Goal: Task Accomplishment & Management: Use online tool/utility

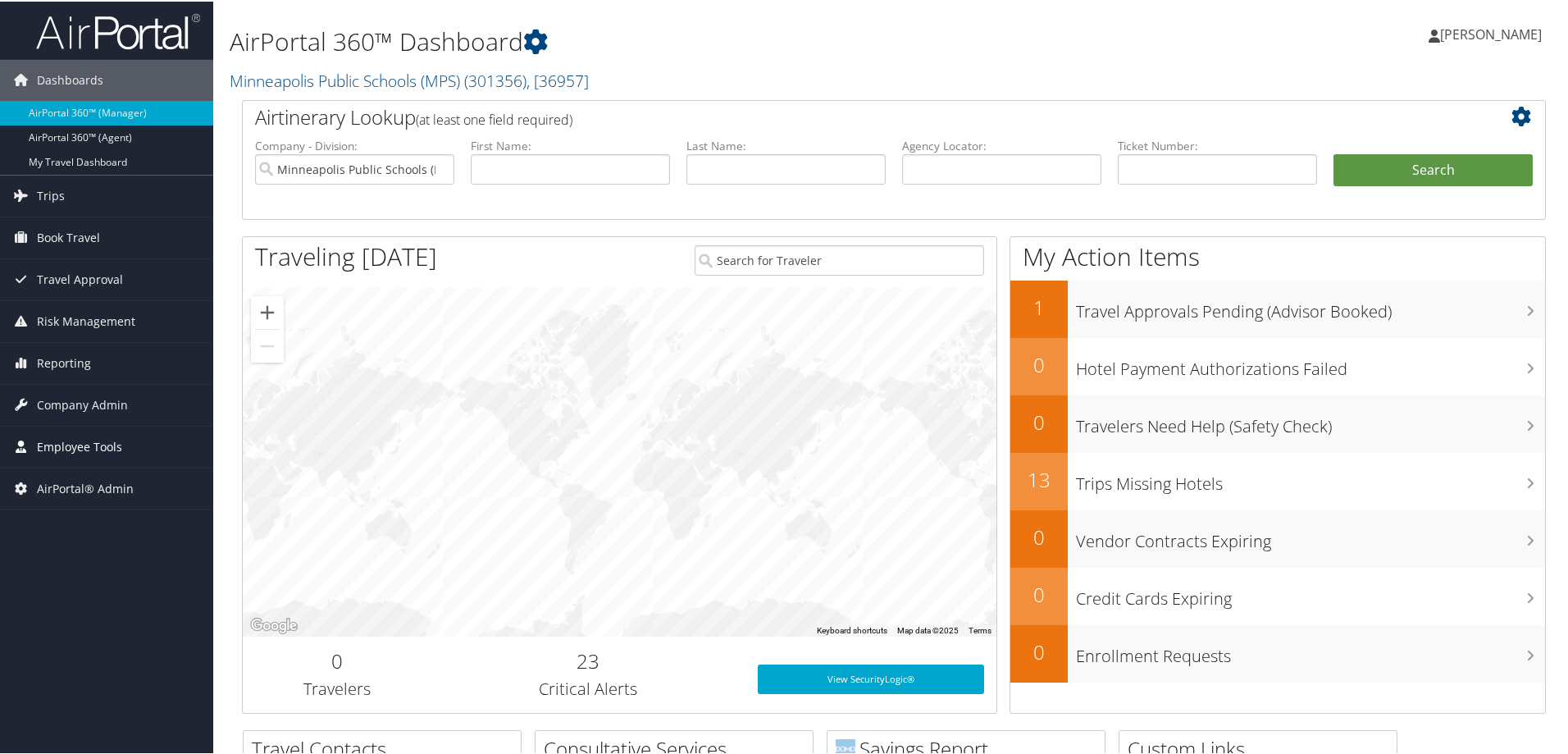
click at [82, 443] on span "Employee Tools" at bounding box center [80, 446] width 85 height 41
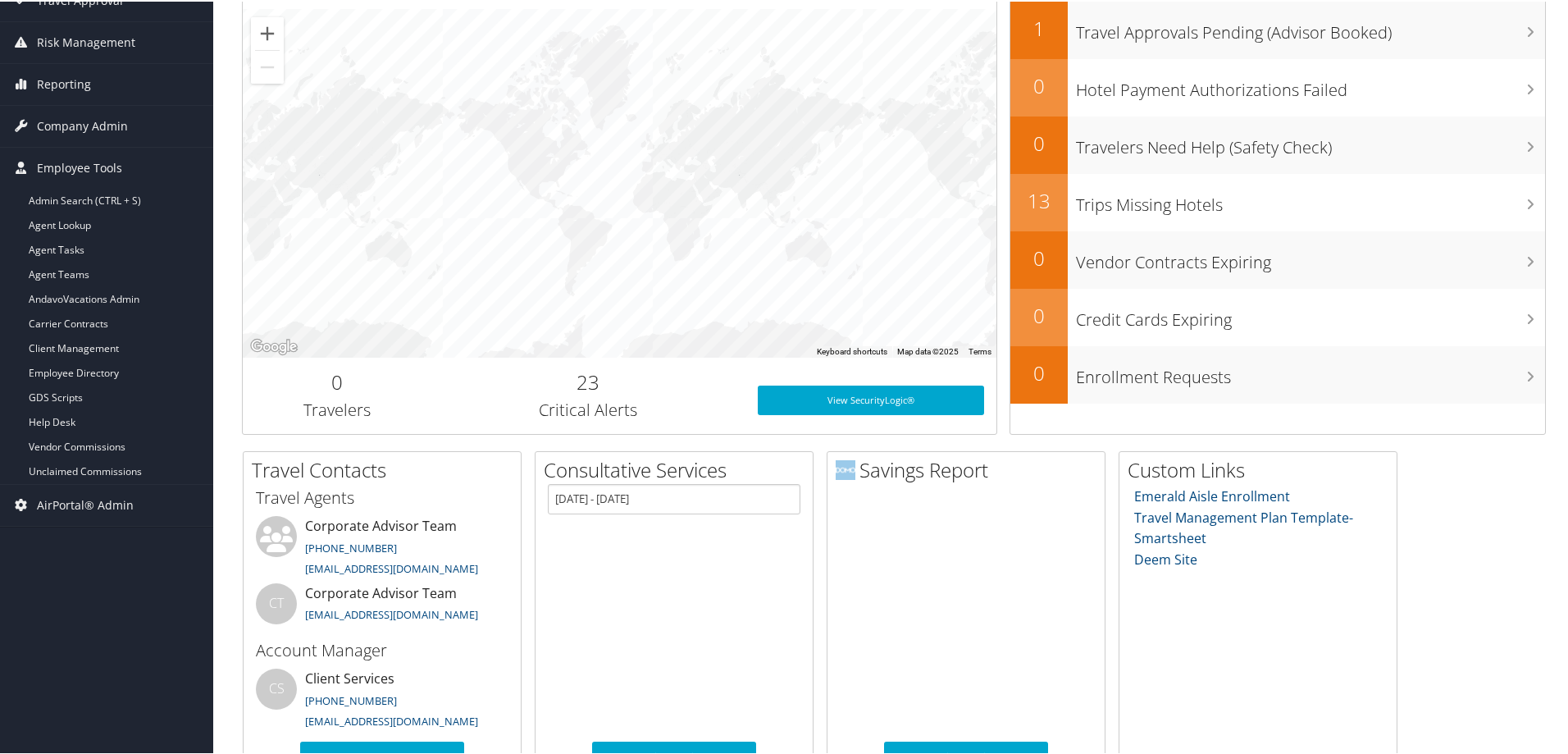
scroll to position [328, 0]
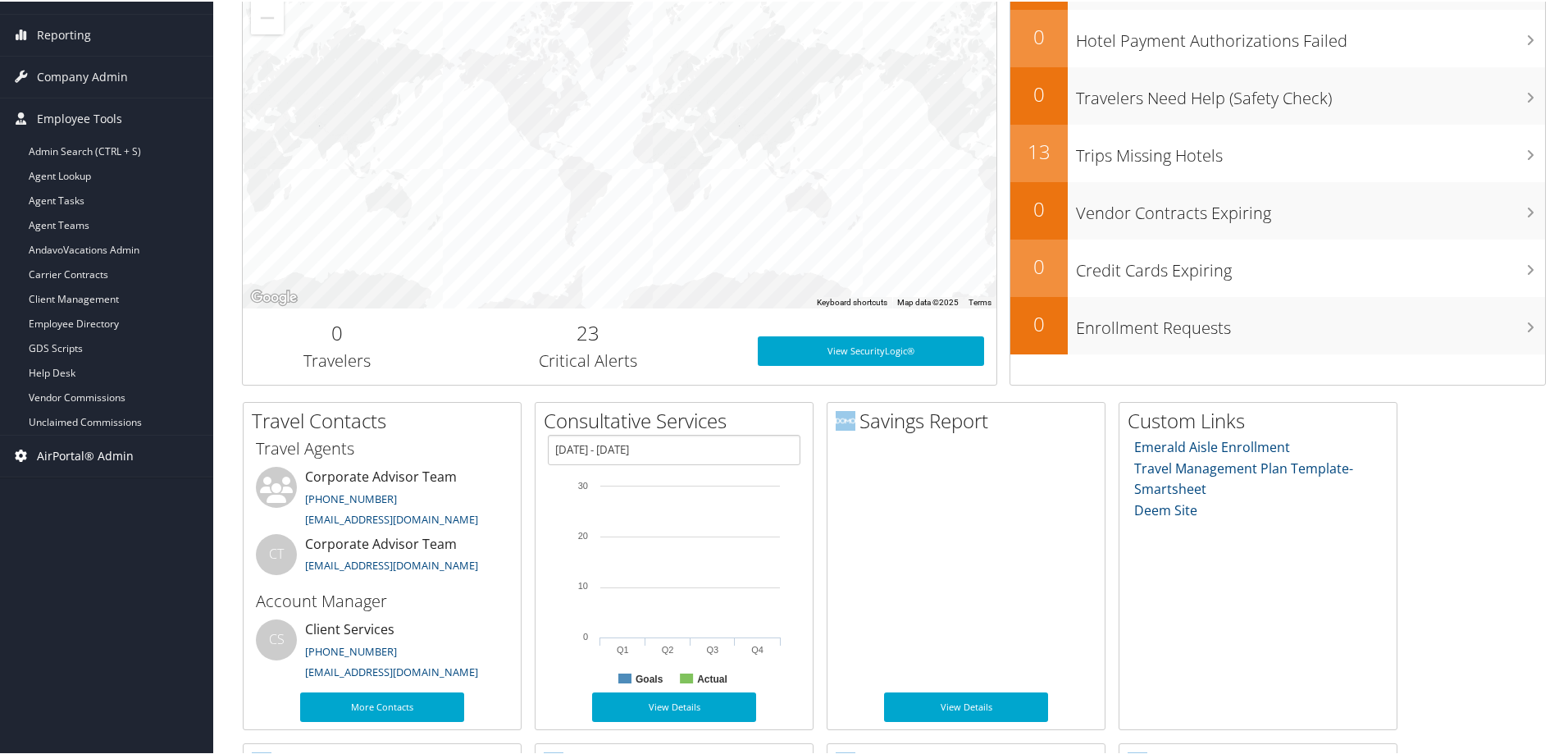
click at [101, 452] on span "AirPortal® Admin" at bounding box center [85, 455] width 97 height 41
click at [74, 109] on span "Employee Tools" at bounding box center [80, 118] width 85 height 41
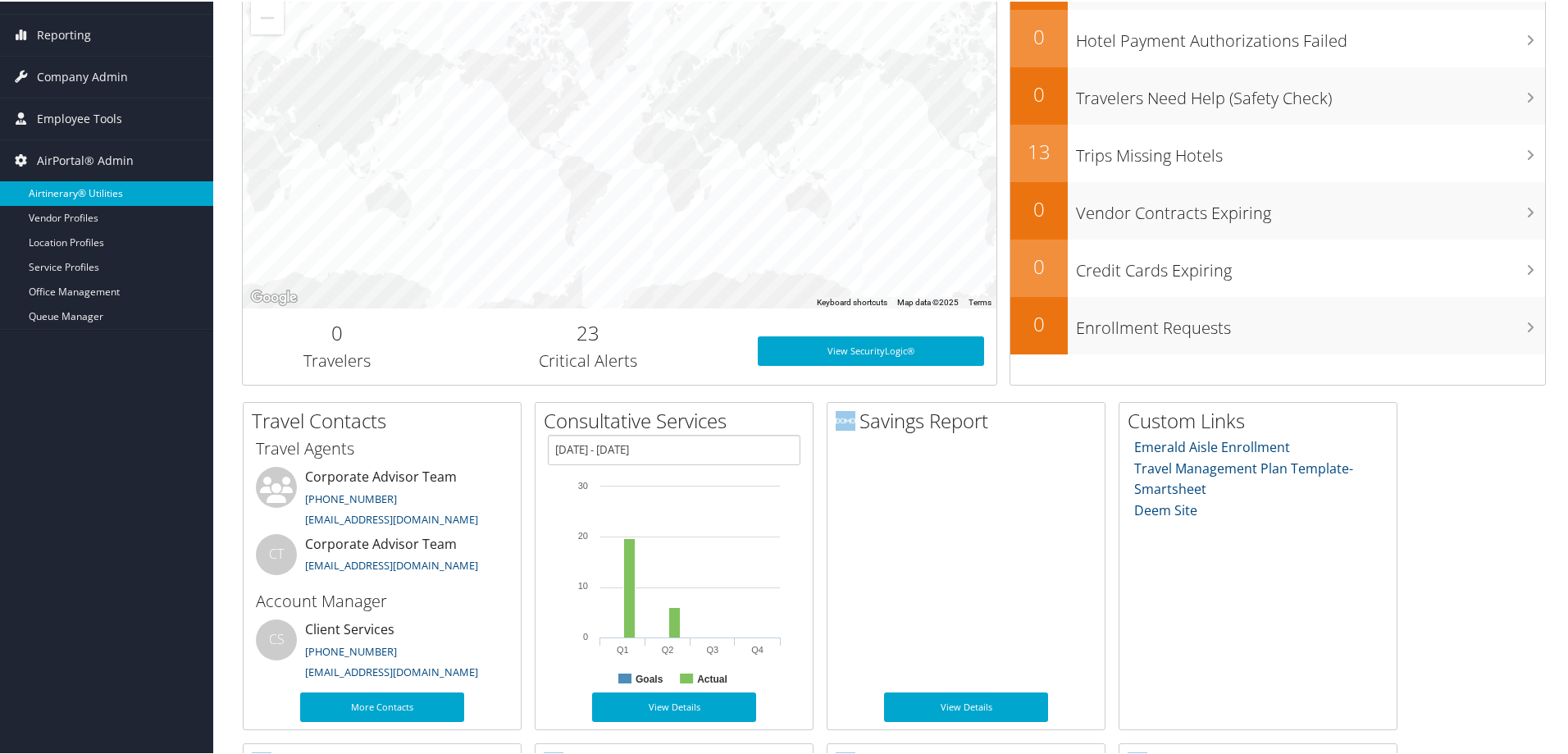
click at [88, 192] on link "Airtinerary® Utilities" at bounding box center [106, 192] width 213 height 25
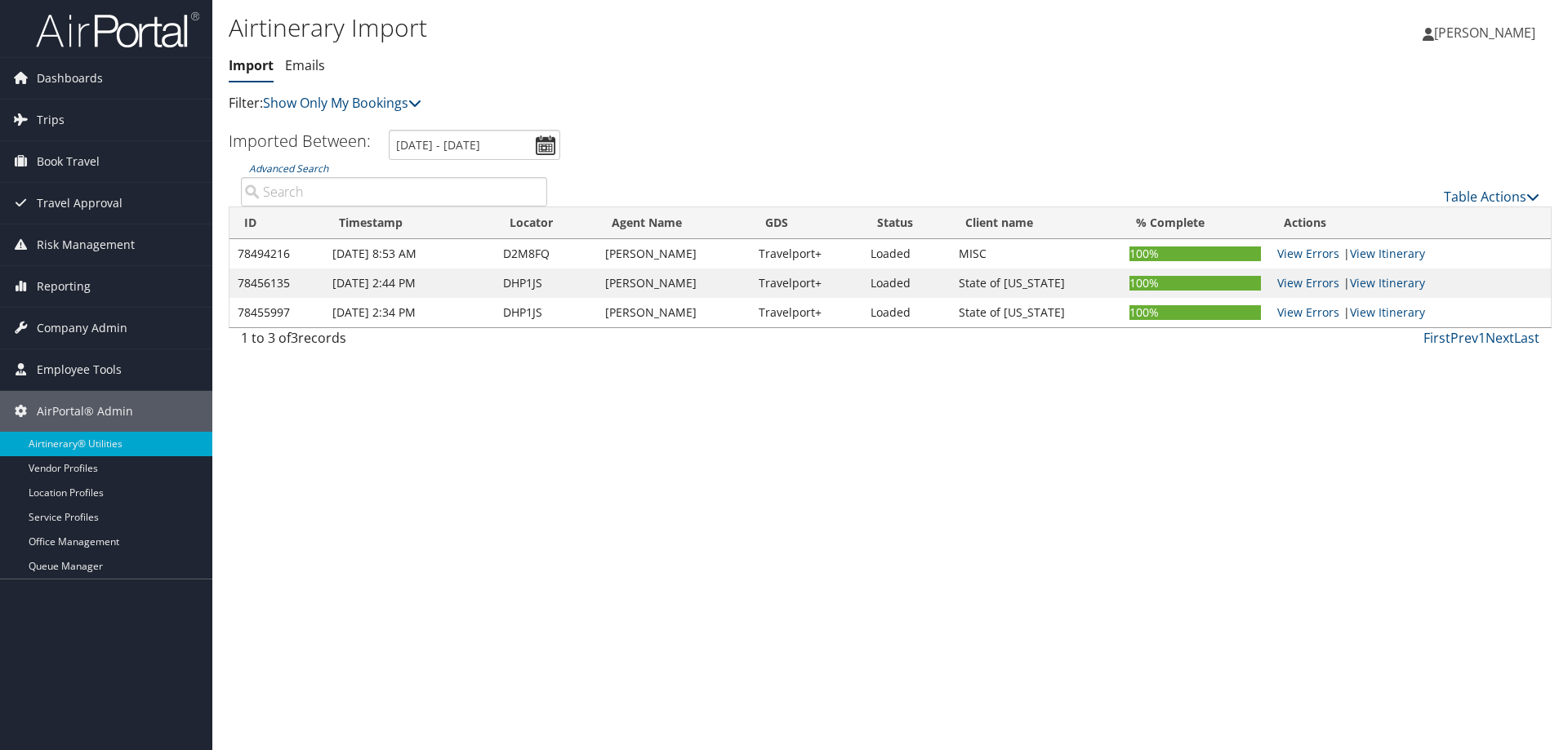
click at [433, 99] on p "Filter: Show Only My Bookings" at bounding box center [670, 104] width 882 height 22
click at [419, 110] on link "Show Only My Bookings" at bounding box center [342, 103] width 158 height 18
click at [1532, 199] on icon at bounding box center [1533, 197] width 13 height 13
click at [1416, 250] on link "Import Itinerary" at bounding box center [1437, 249] width 215 height 27
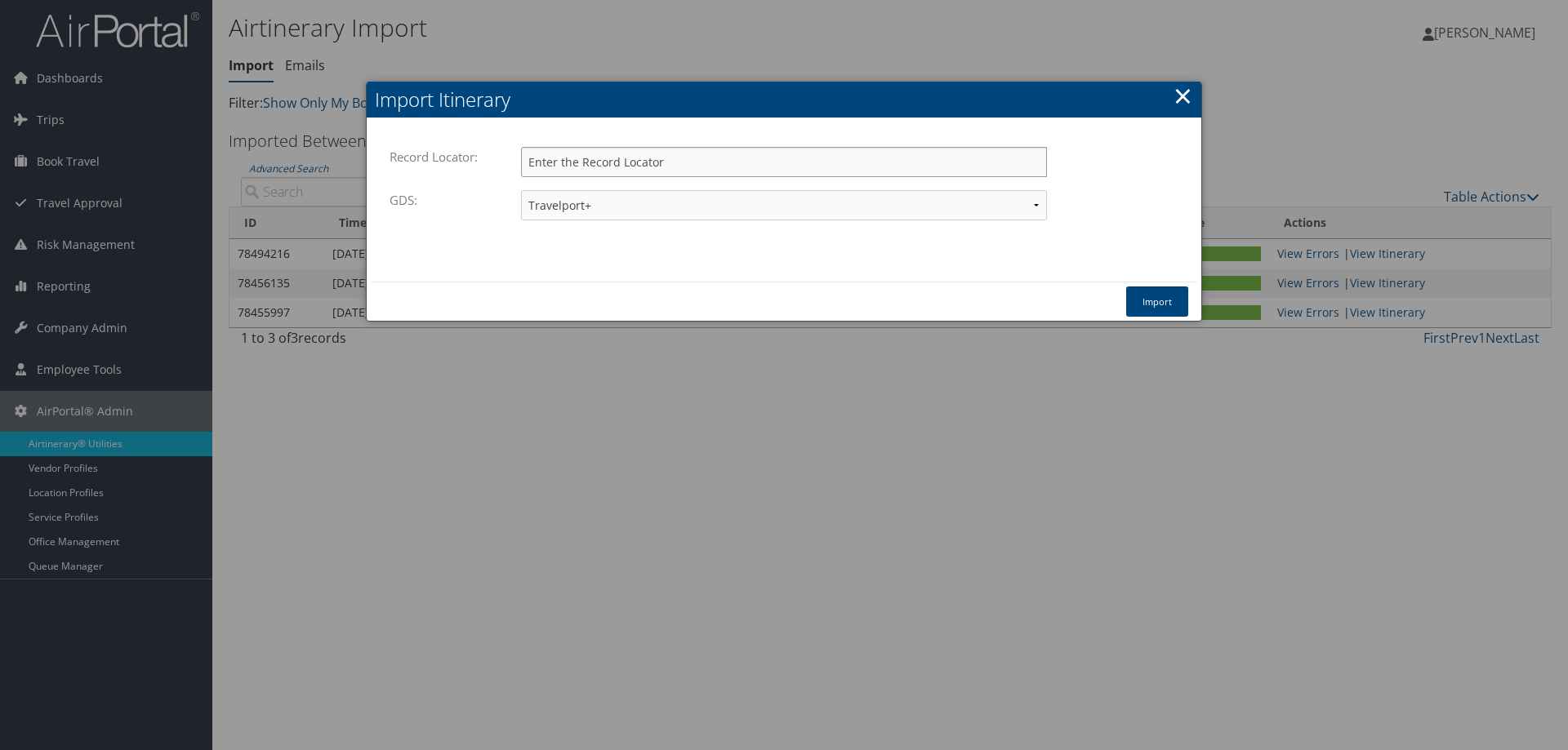
click at [587, 155] on input "Record Locator:" at bounding box center [784, 161] width 526 height 30
paste input "D37JN7"
type input "D37JN7"
click at [1161, 293] on button "Import" at bounding box center [1156, 301] width 62 height 30
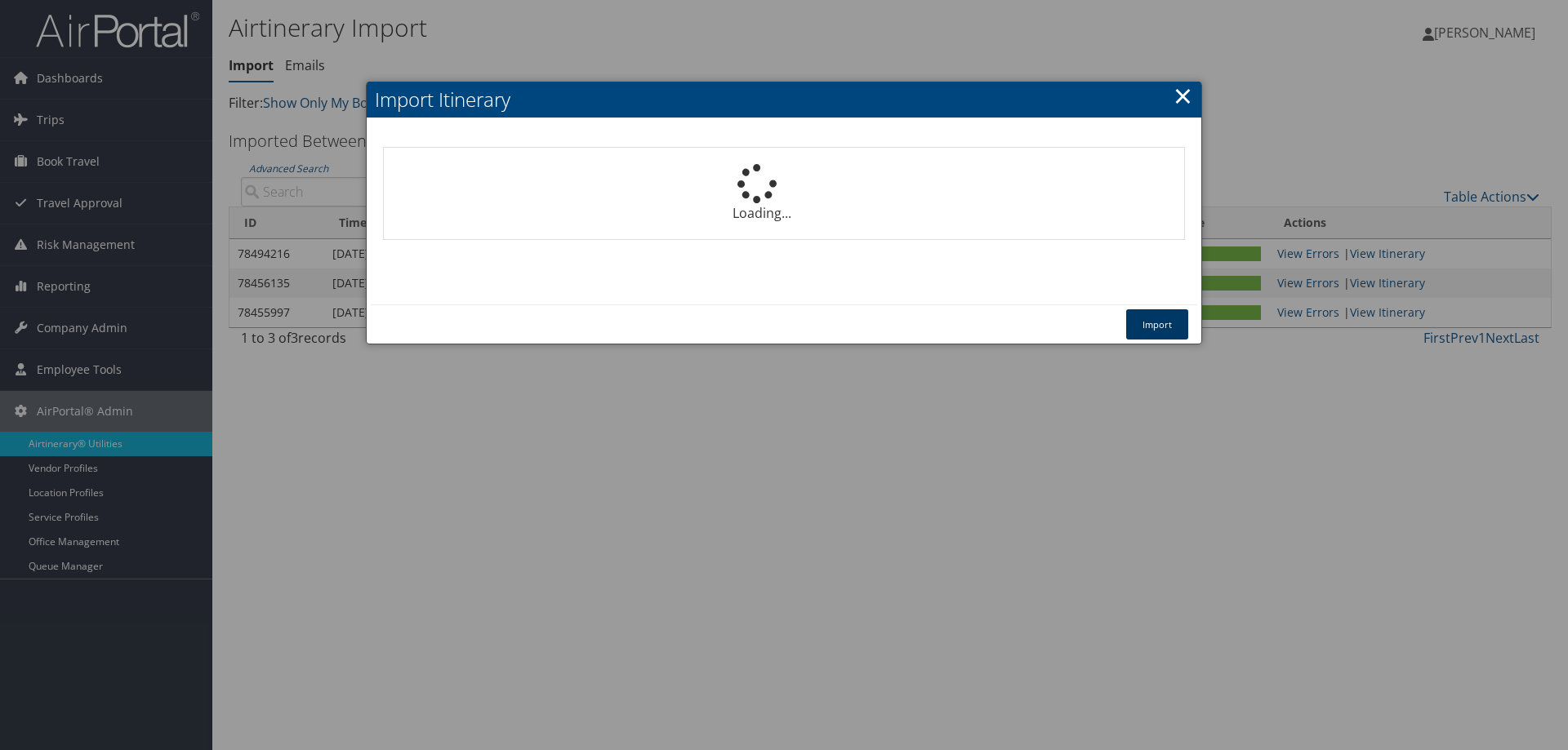
select select "1P"
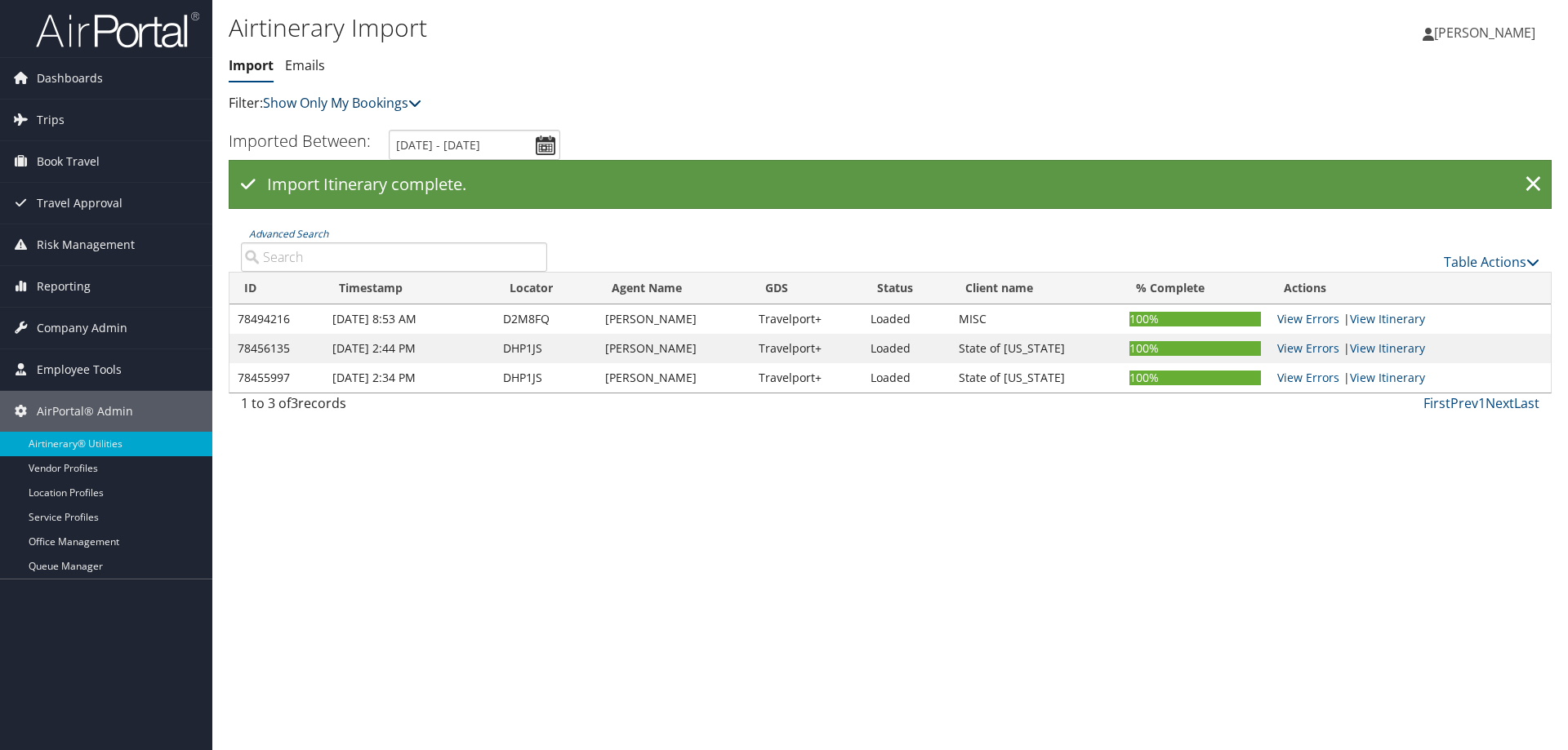
click at [422, 105] on icon at bounding box center [414, 103] width 13 height 13
click at [349, 131] on link "Show My TMC Bookings" at bounding box center [375, 128] width 215 height 27
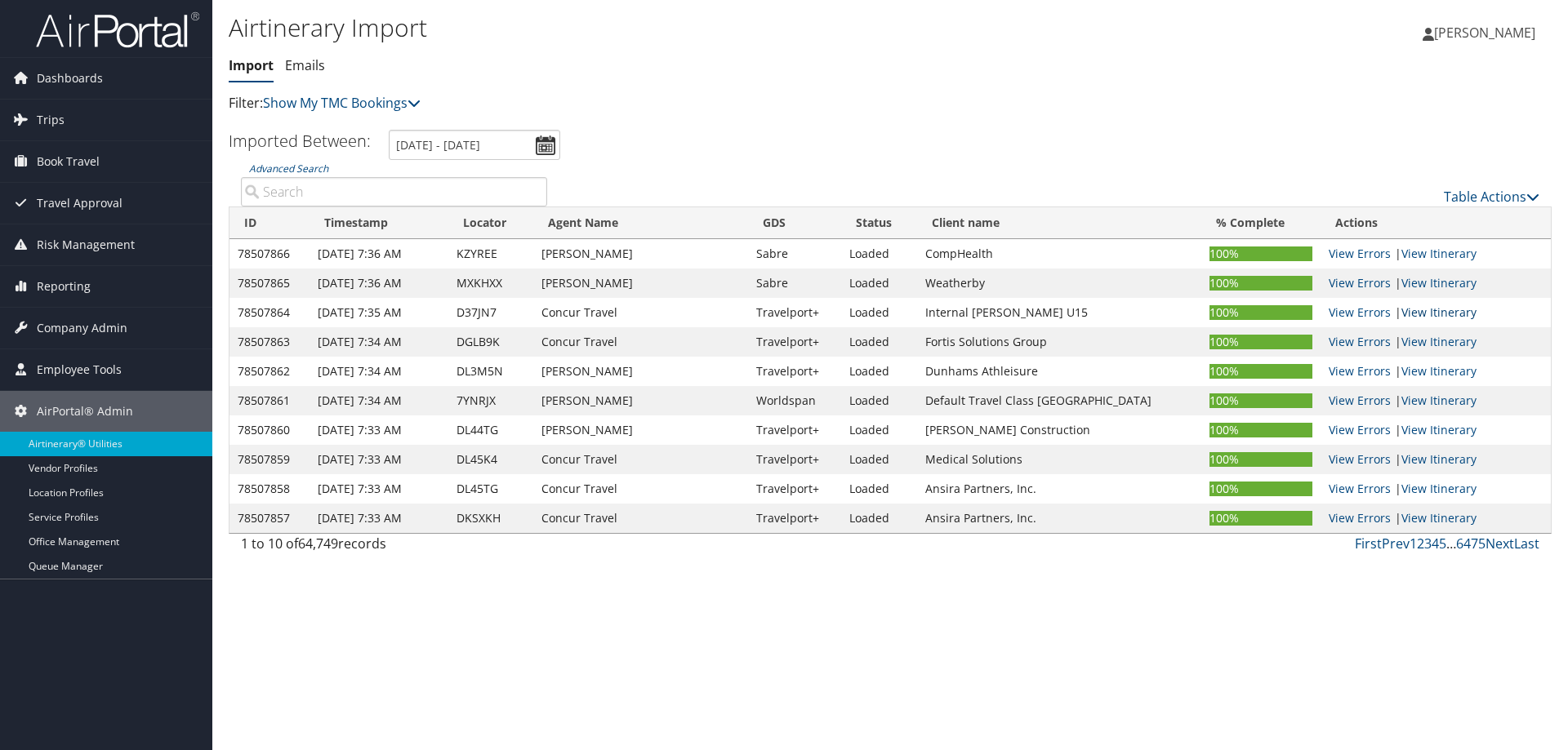
click at [1422, 310] on link "View Itinerary" at bounding box center [1439, 312] width 75 height 16
